Goal: Use online tool/utility: Utilize a website feature to perform a specific function

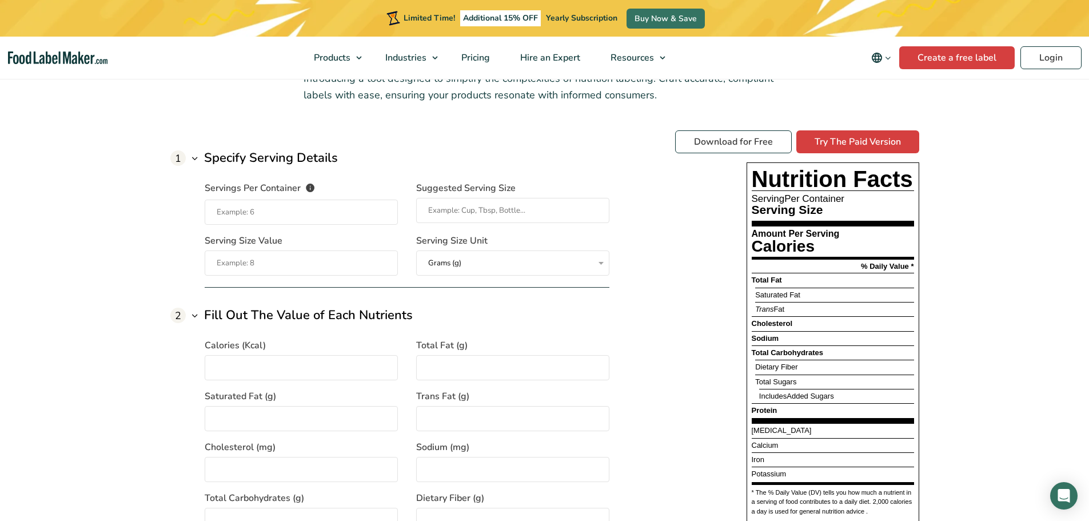
scroll to position [857, 0]
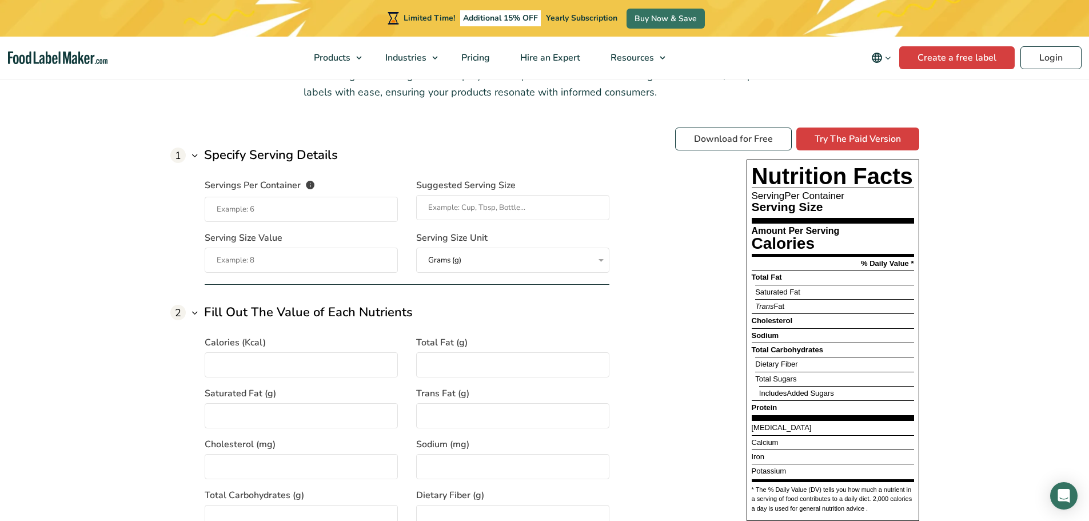
click at [323, 210] on input "Servings Per Container The number of servings that each package of your product…" at bounding box center [301, 209] width 193 height 25
type input "1"
type input "Muffin"
type input "64"
type input "255"
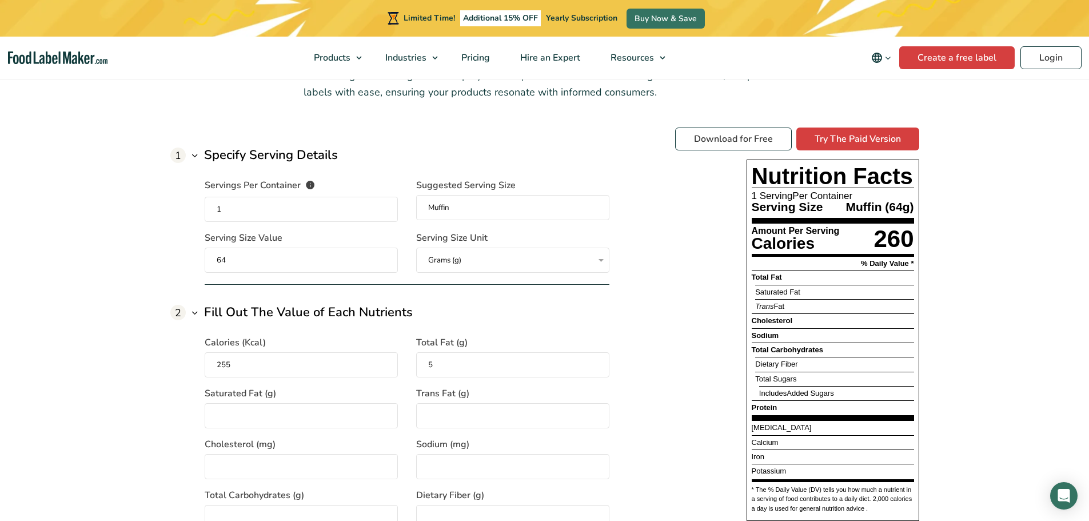
type input "5"
type input "1.5"
type input "0"
type input "21"
type input "153"
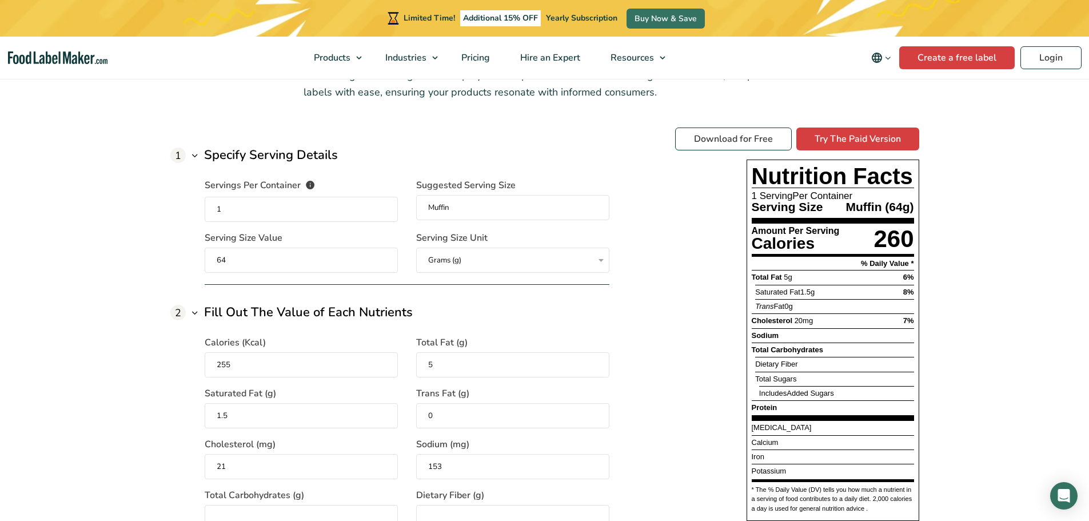
scroll to position [866, 0]
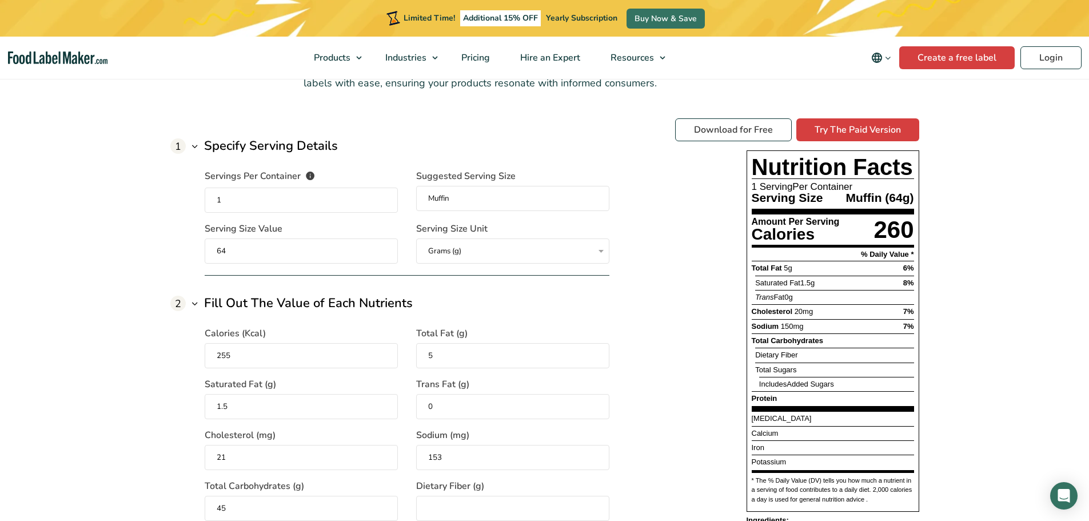
type input "45"
type input "5"
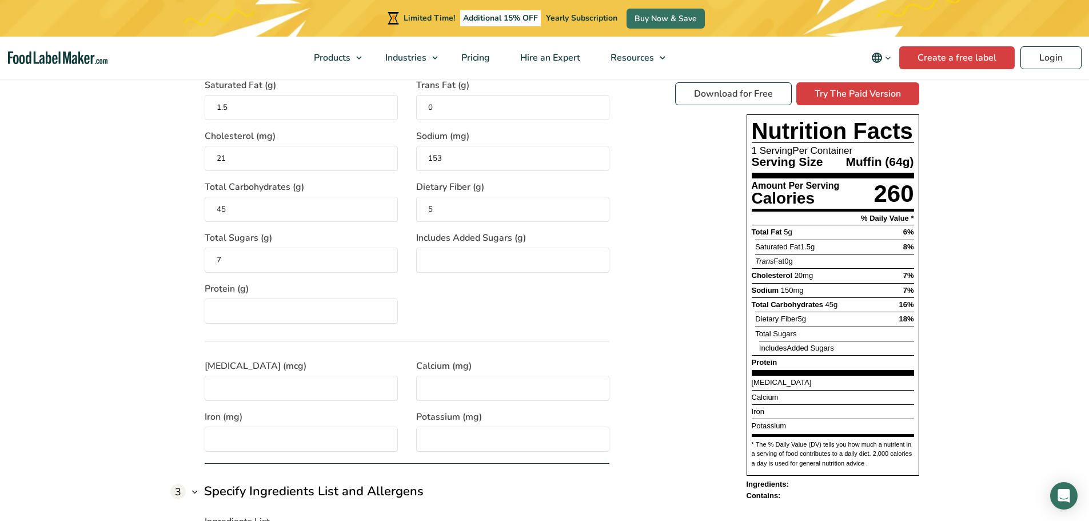
type input "7"
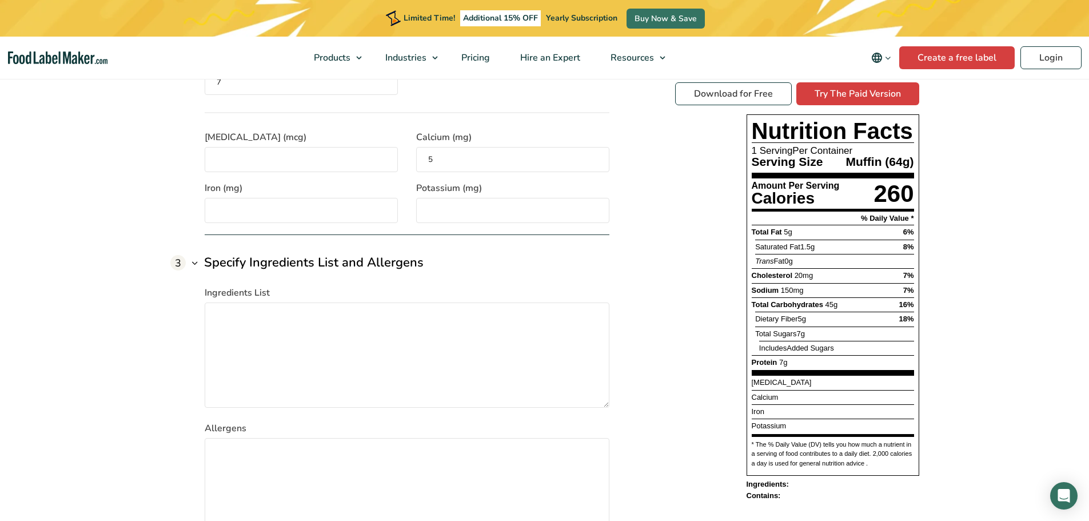
click at [684, 237] on div "Download for Free Try The Paid Version Nutrition Facts 1 Serving Per Container …" at bounding box center [797, 291] width 244 height 418
click at [543, 163] on input "5" at bounding box center [512, 159] width 193 height 25
drag, startPoint x: 532, startPoint y: 151, endPoint x: 347, endPoint y: 118, distance: 186.9
click at [347, 118] on div "[MEDICAL_DATA] (mcg) Calcium (mg) 5 Iron (mg) Potassium (mg)" at bounding box center [407, 167] width 405 height 111
click at [452, 169] on input "10" at bounding box center [512, 159] width 193 height 25
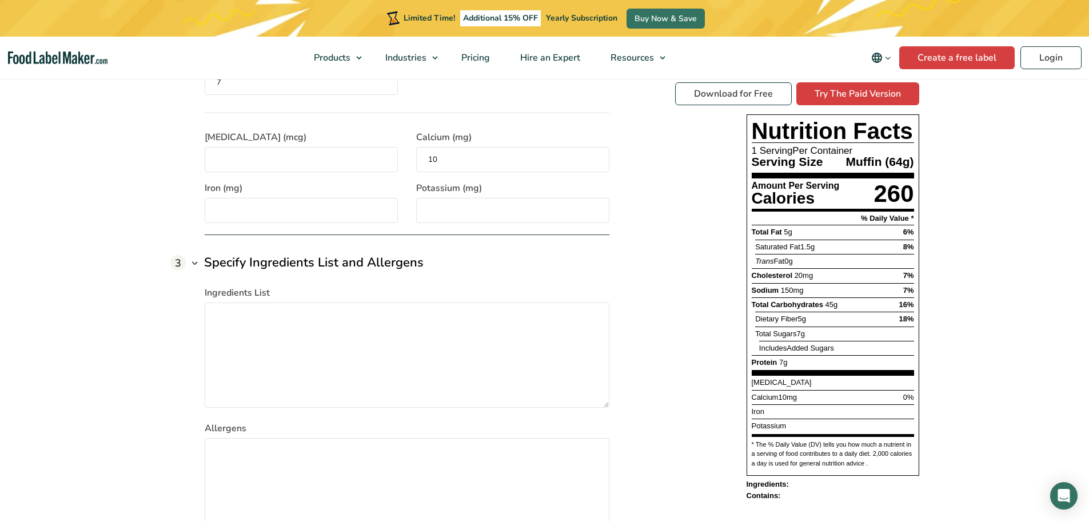
click at [452, 169] on input "10" at bounding box center [512, 159] width 193 height 25
click at [672, 213] on div "1 Specify Serving Details Servings Per Container The number of servings that ea…" at bounding box center [544, 75] width 749 height 969
click at [523, 156] on input "20" at bounding box center [512, 159] width 193 height 25
click at [691, 219] on div "Download for Free Try The Paid Version Nutrition Facts 1 Serving Per Container …" at bounding box center [797, 291] width 244 height 418
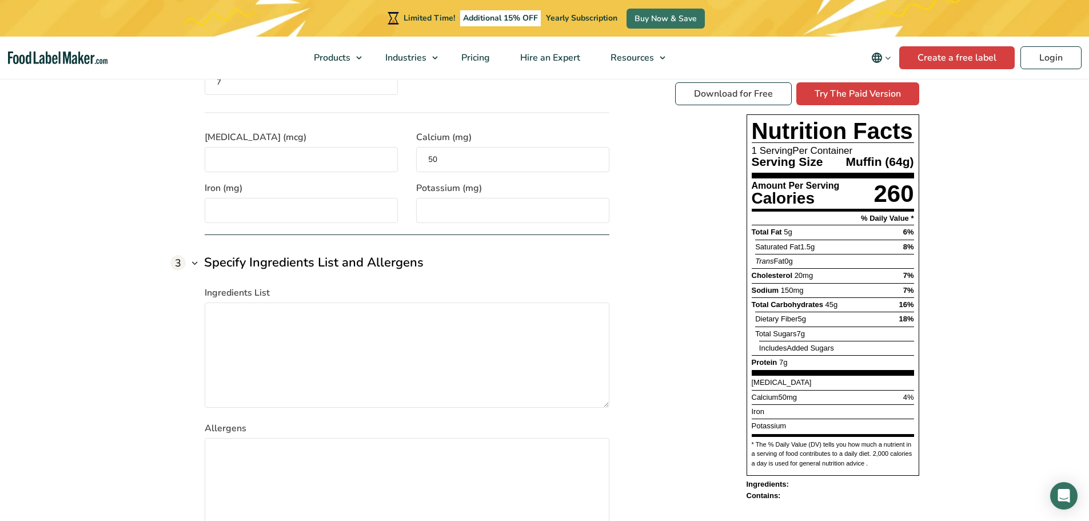
click at [482, 157] on input "50" at bounding box center [512, 159] width 193 height 25
click at [622, 180] on div "1 Specify Serving Details Servings Per Container The number of servings that ea…" at bounding box center [544, 75] width 749 height 969
click at [533, 153] on input "25" at bounding box center [512, 159] width 193 height 25
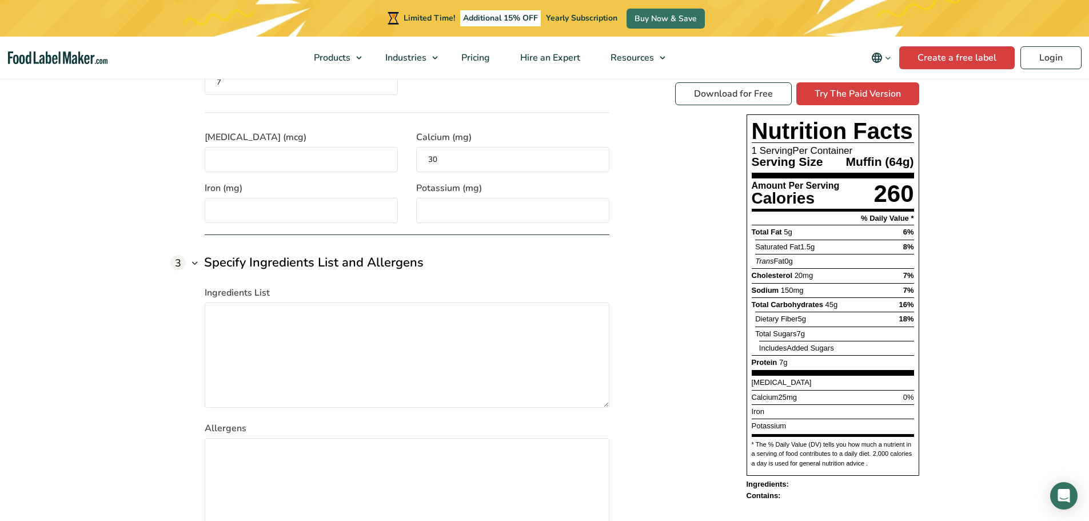
click at [596, 153] on input "30" at bounding box center [512, 159] width 193 height 25
click at [526, 150] on input "30" at bounding box center [512, 159] width 193 height 25
type input "30"
click at [640, 191] on div "1 Specify Serving Details Servings Per Container The number of servings that ea…" at bounding box center [544, 75] width 749 height 969
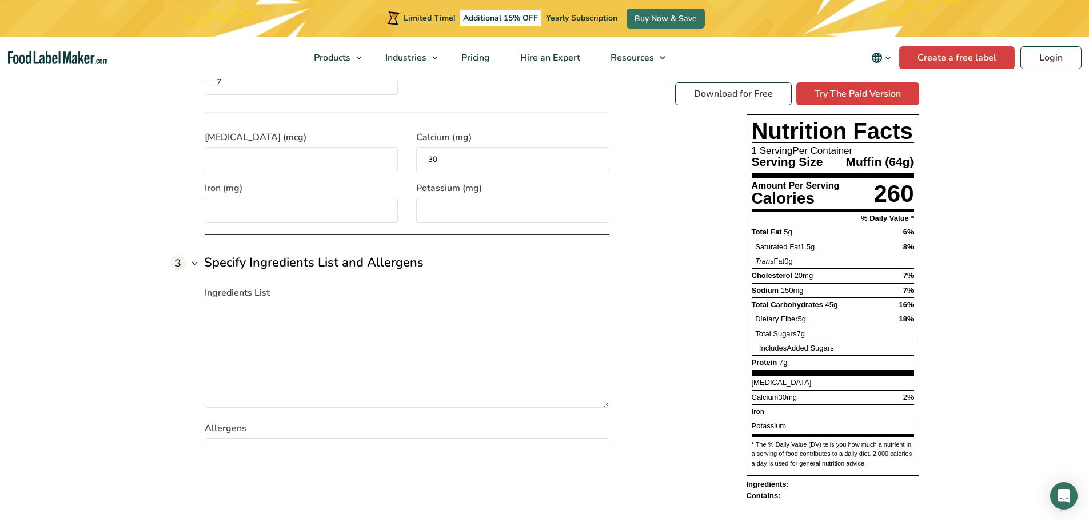
click at [652, 228] on div "1 Specify Serving Details Servings Per Container The number of servings that ea…" at bounding box center [544, 75] width 749 height 969
click at [366, 224] on div "2 Fill Out The Value of Each Nutrients Calories (Kcal) 255 Total Fat (g) 5 Satu…" at bounding box center [407, 0] width 405 height 469
click at [363, 207] on input "Iron (mg)" at bounding box center [301, 210] width 193 height 25
click at [489, 226] on div "2 Fill Out The Value of Each Nutrients Calories (Kcal) 255 Total Fat (g) 5 Satu…" at bounding box center [407, 0] width 405 height 469
click at [313, 212] on input "5" at bounding box center [301, 210] width 193 height 25
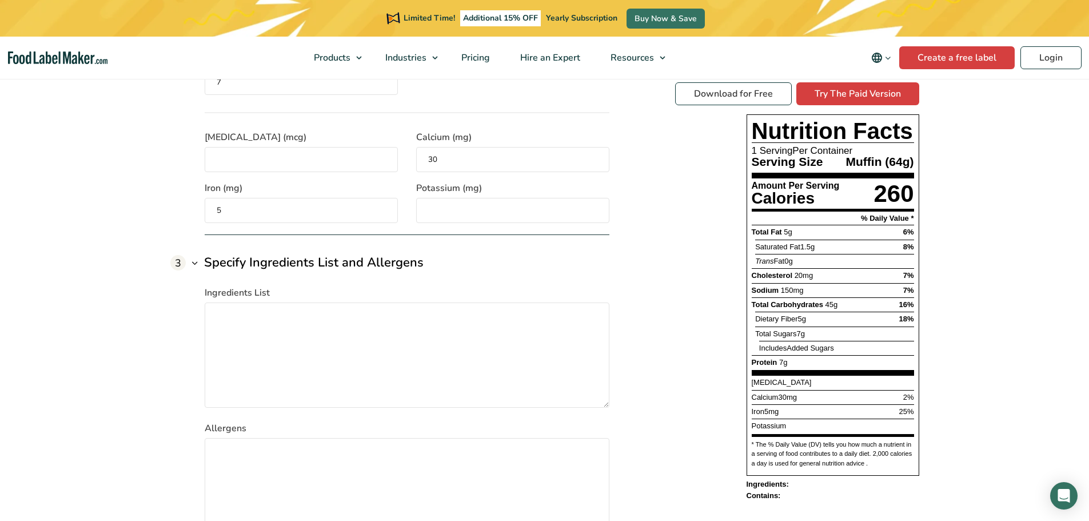
click at [313, 212] on input "5" at bounding box center [301, 210] width 193 height 25
type input "2"
click at [143, 206] on section "Free Nutrition Label Generator Introducing a tool designed to simplify the comp…" at bounding box center [544, 4] width 1089 height 1110
click at [450, 209] on input "Potassium (mg)" at bounding box center [512, 210] width 193 height 25
click at [373, 242] on form "1 Specify Serving Details Servings Per Container The number of servings that ea…" at bounding box center [389, 84] width 439 height 950
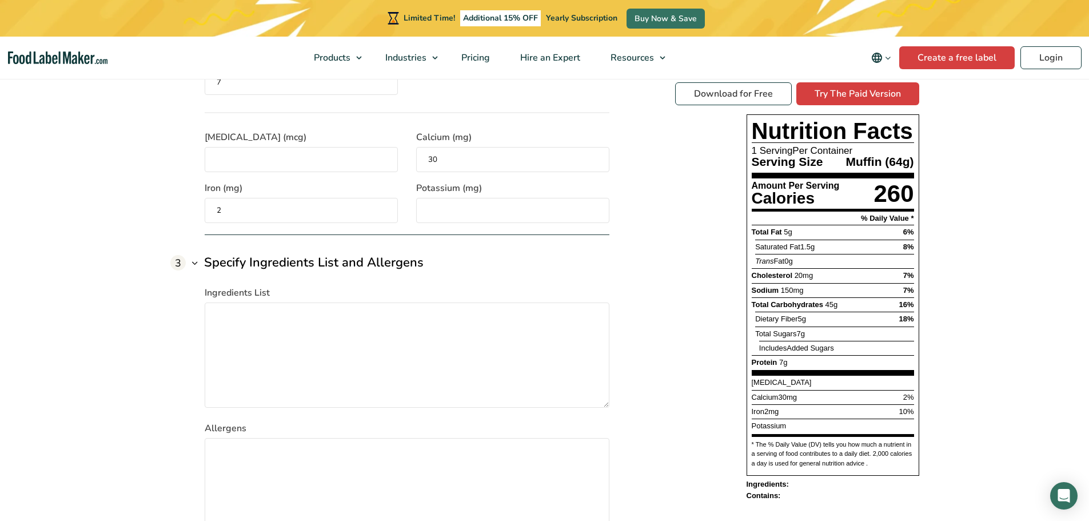
click at [530, 209] on input "Potassium (mg)" at bounding box center [512, 210] width 193 height 25
click at [646, 309] on div "1 Specify Serving Details Servings Per Container The number of servings that ea…" at bounding box center [544, 75] width 749 height 969
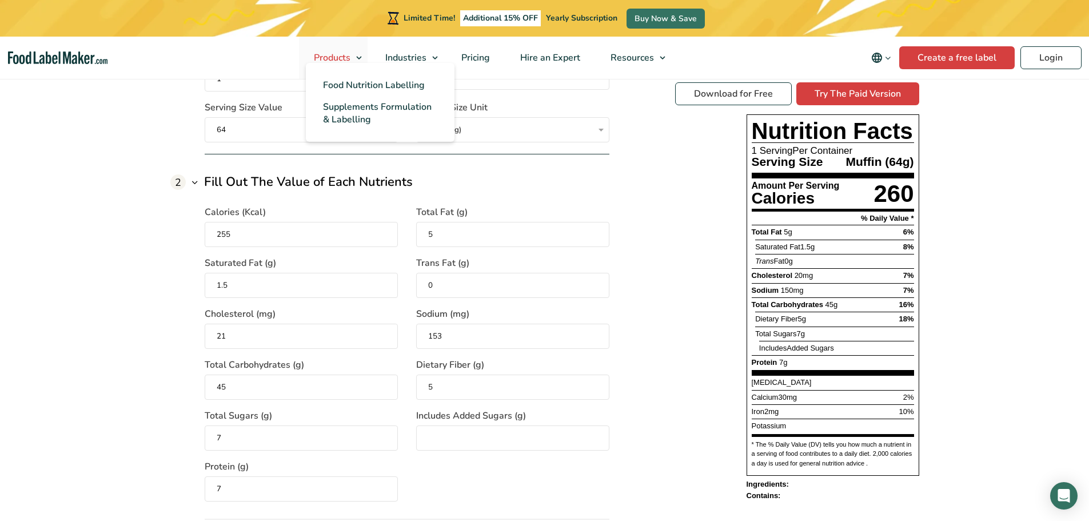
scroll to position [880, 0]
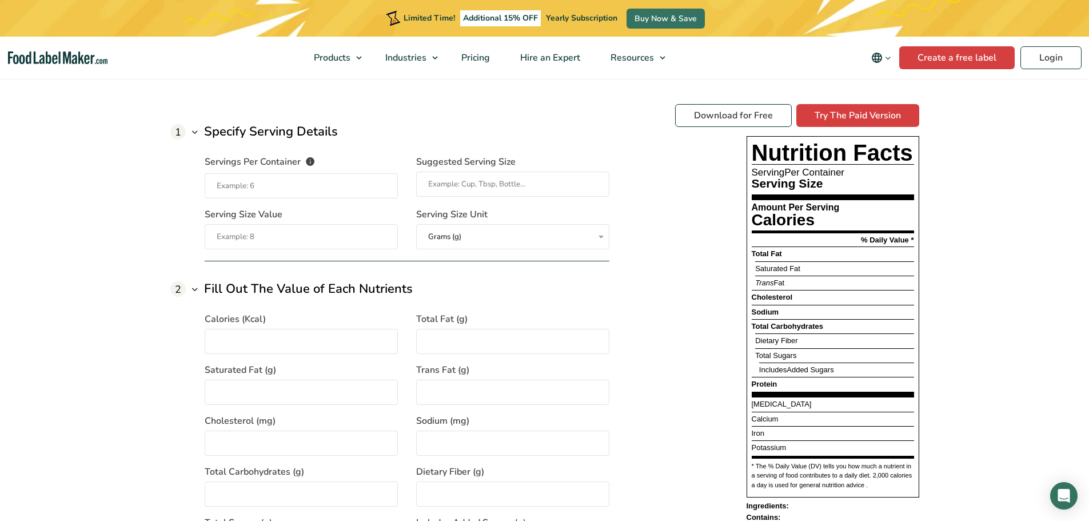
click at [314, 236] on input "Serving Size Value" at bounding box center [301, 236] width 193 height 25
type input "168"
click at [379, 194] on input "Servings Per Container The number of servings that each package of your product…" at bounding box center [301, 185] width 193 height 25
type input "1"
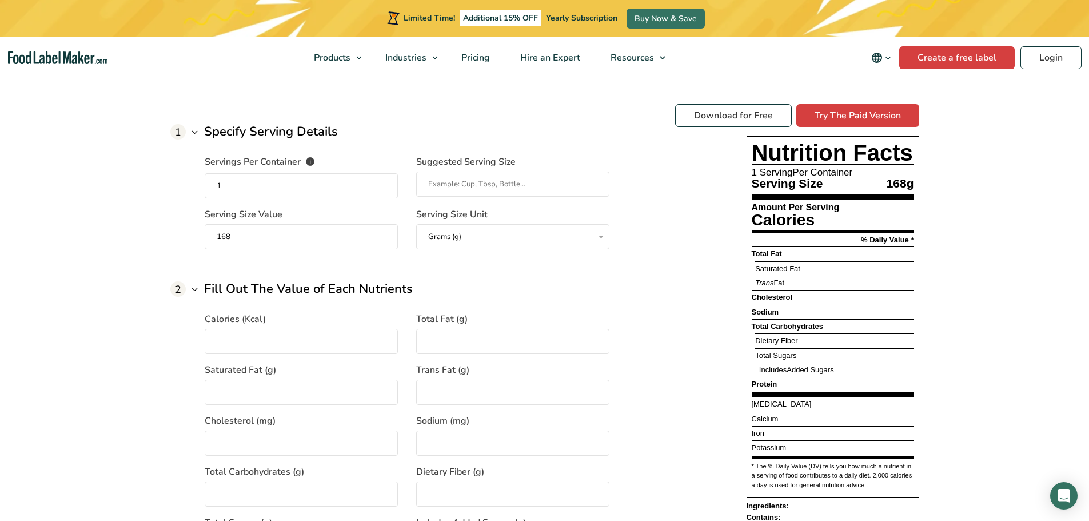
click at [464, 196] on input "Suggested Serving Size" at bounding box center [512, 183] width 193 height 25
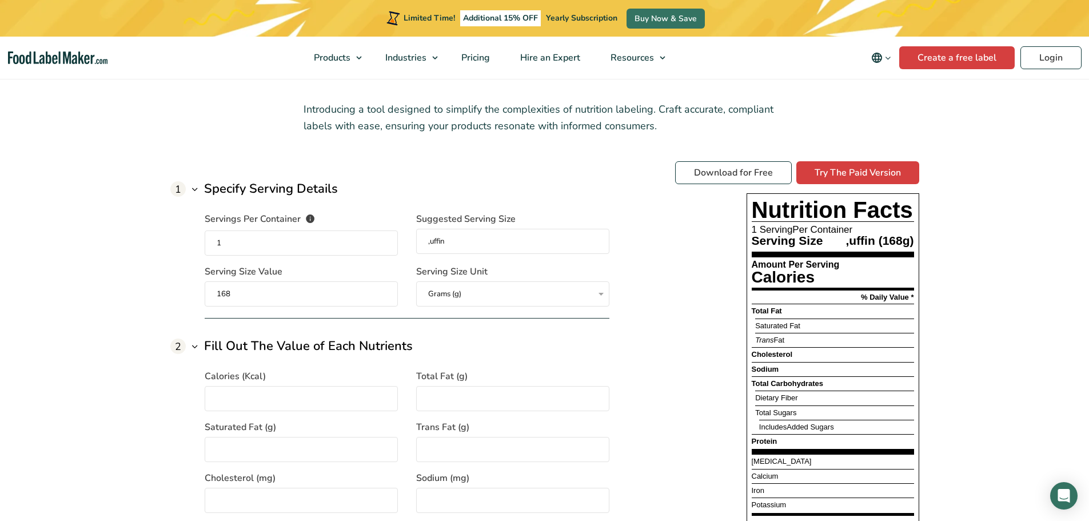
click at [456, 234] on input ",uffin" at bounding box center [512, 241] width 193 height 25
type input ","
type input "Muffin"
type input "295"
type input "9.51"
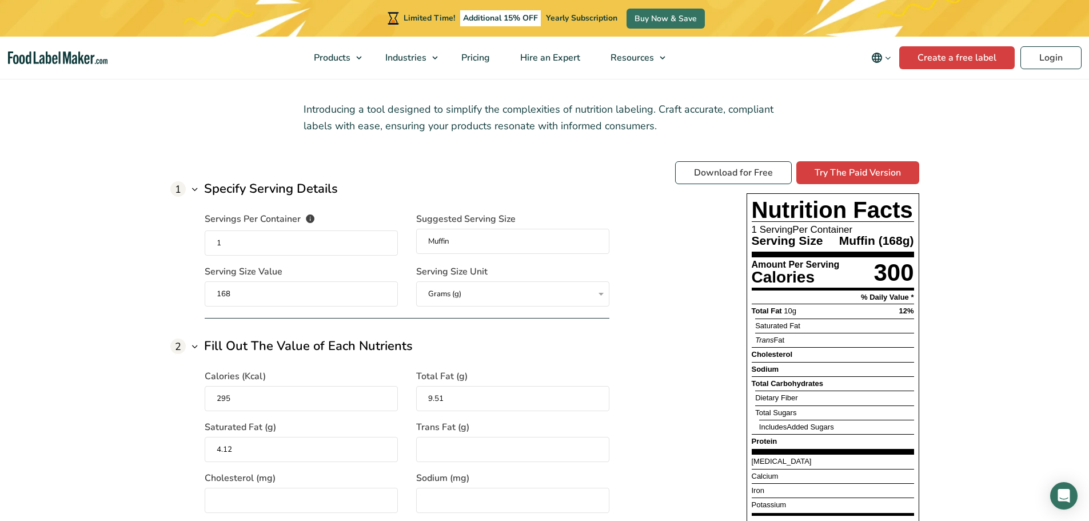
type input "4.12"
type input "0"
type input "45"
type input "298"
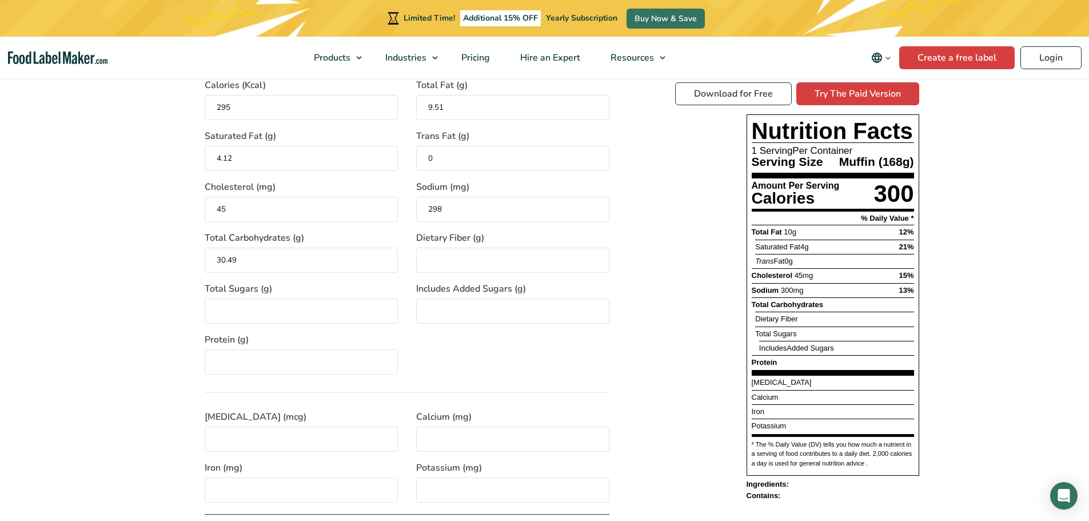
type input "30.49"
type input "1.26"
type input "0"
type input "20.12"
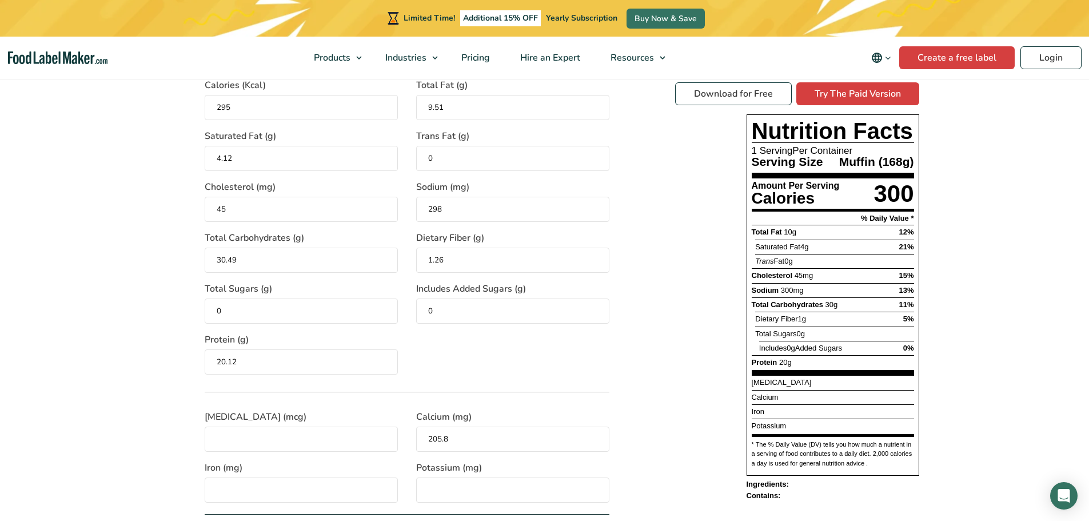
type input "205.8"
type input "2.17"
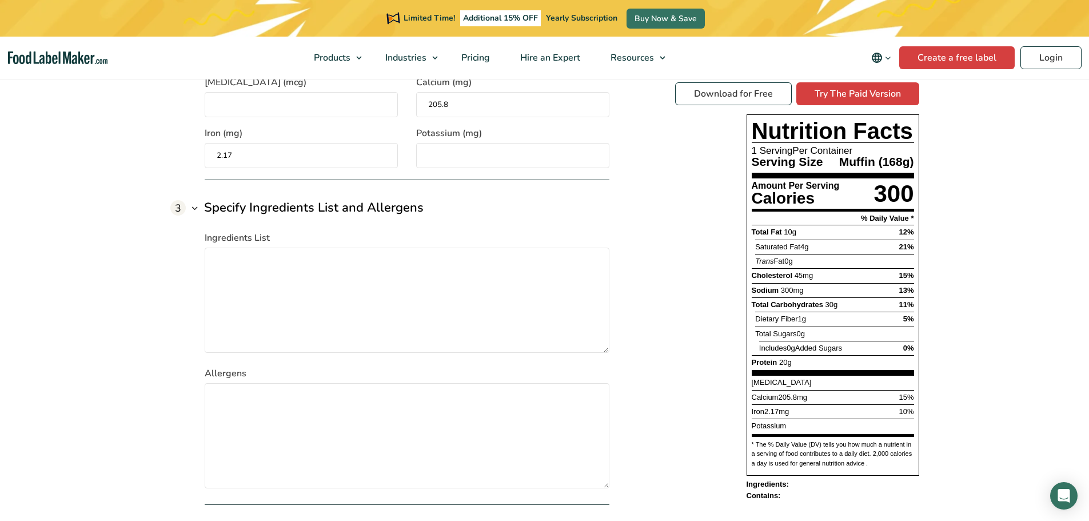
click at [636, 270] on div "1 Specify Serving Details Servings Per Container The number of servings that ea…" at bounding box center [544, 20] width 749 height 969
